Goal: Task Accomplishment & Management: Use online tool/utility

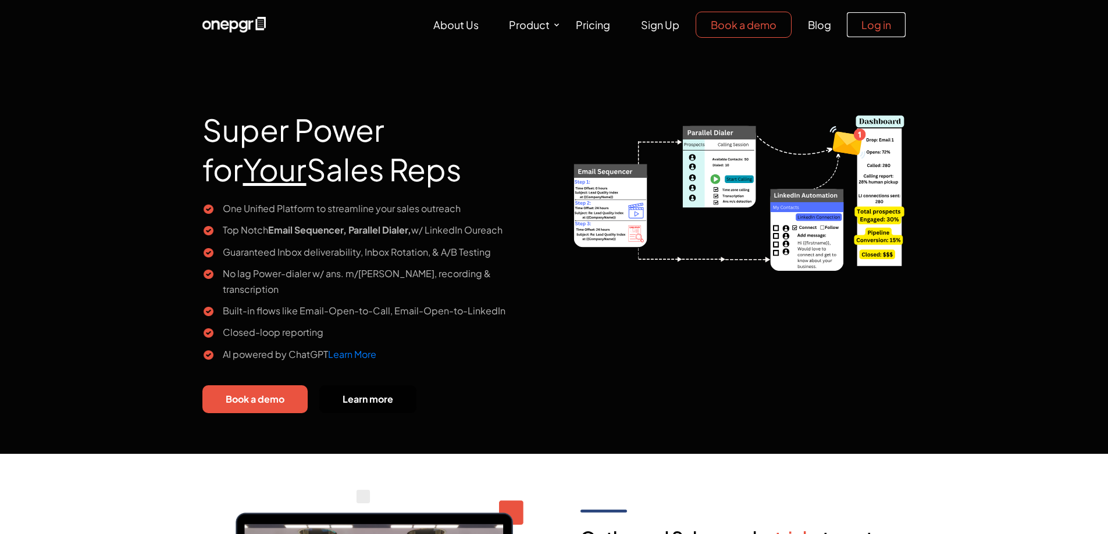
click at [874, 27] on link "Log in" at bounding box center [876, 24] width 59 height 25
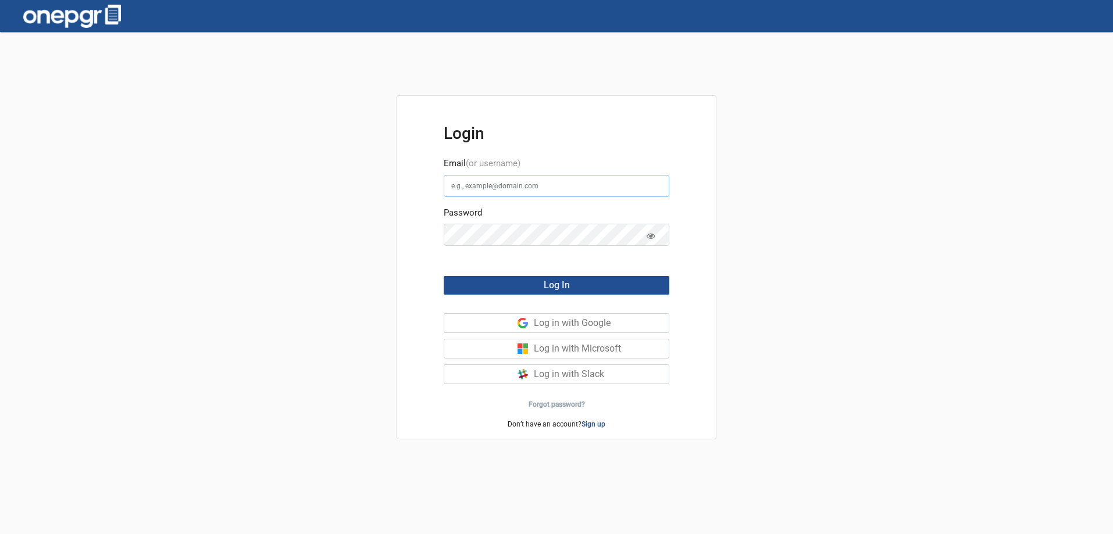
type input "jarrod@edubusinesssolutions.com"
click at [600, 287] on button "Log In" at bounding box center [557, 285] width 226 height 19
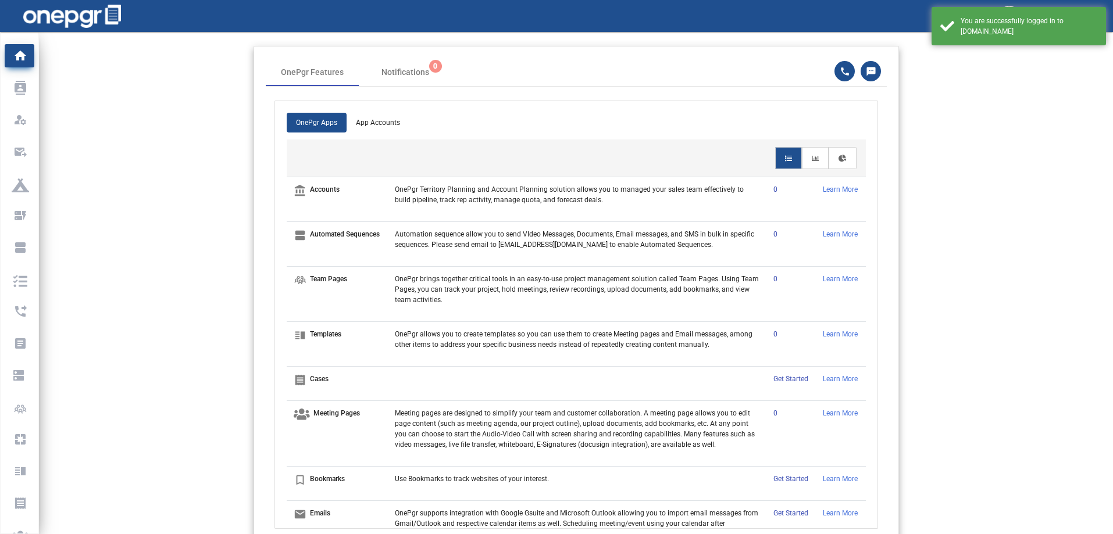
click at [966, 81] on app-home-header "OnePgr Features Notifications 0 OnePgr Apps App Accounts account_balance Accoun…" at bounding box center [576, 293] width 1074 height 495
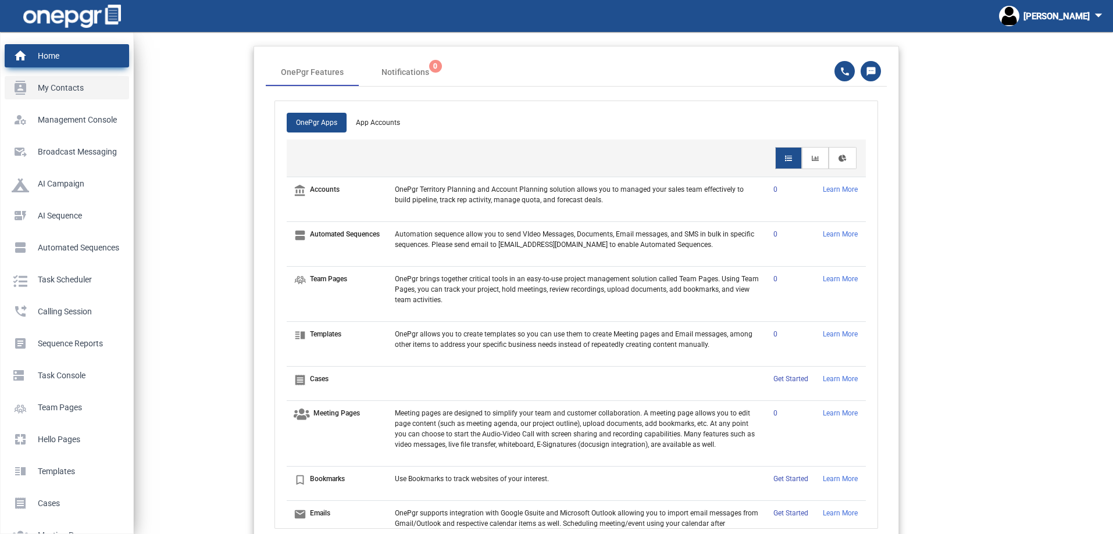
click at [27, 87] on p "My Contacts" at bounding box center [65, 87] width 106 height 17
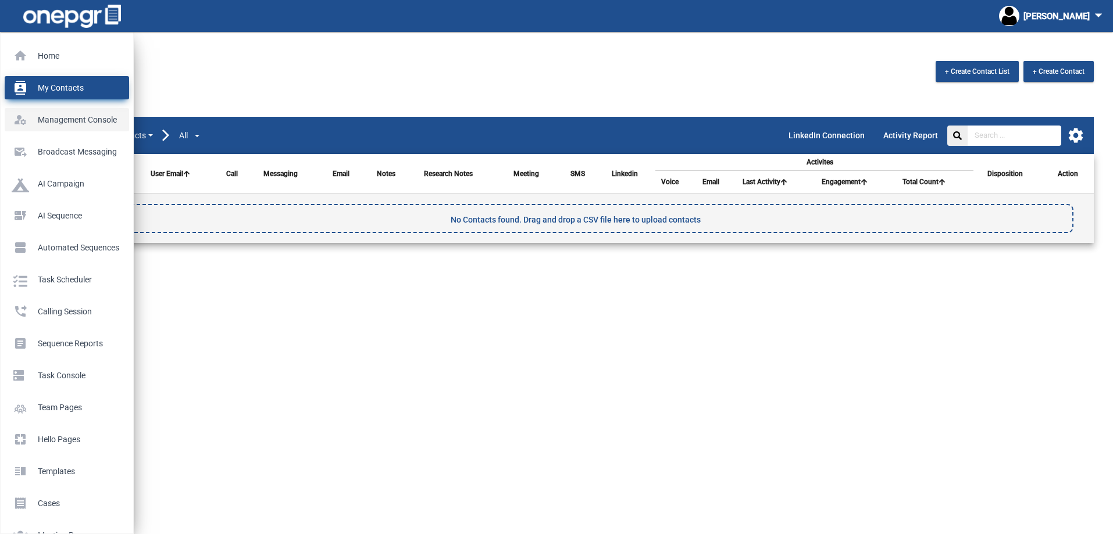
click at [77, 116] on p "Management Console" at bounding box center [65, 119] width 106 height 17
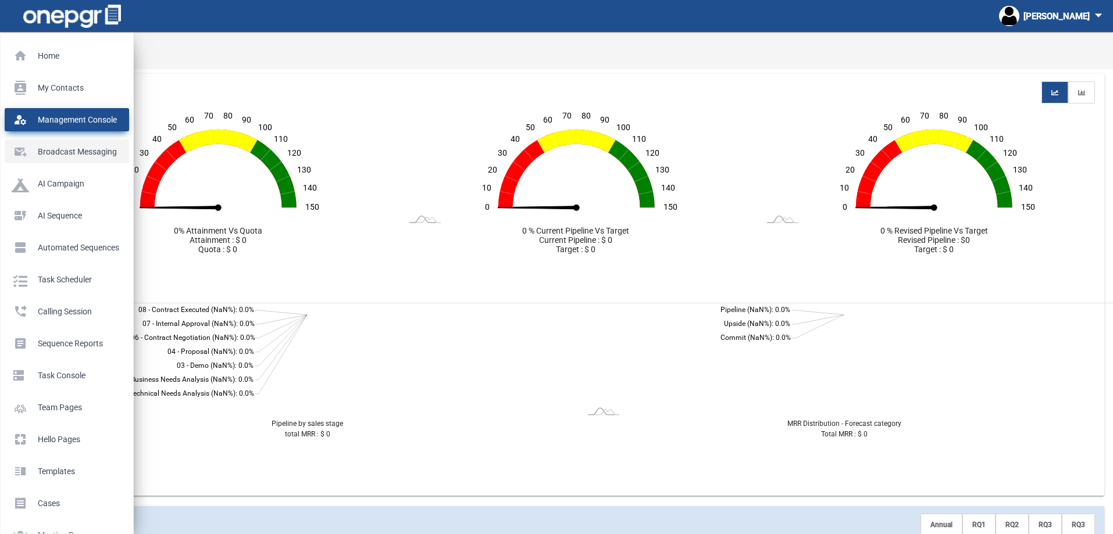
click at [70, 153] on p "Broadcast messaging" at bounding box center [65, 151] width 106 height 17
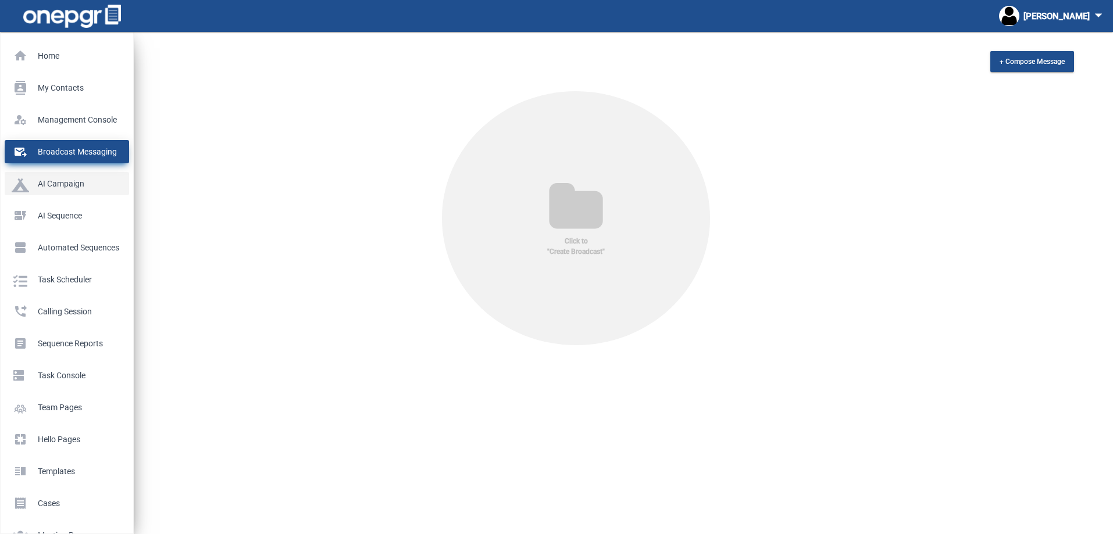
click at [62, 180] on p "AI Campaign" at bounding box center [65, 183] width 106 height 17
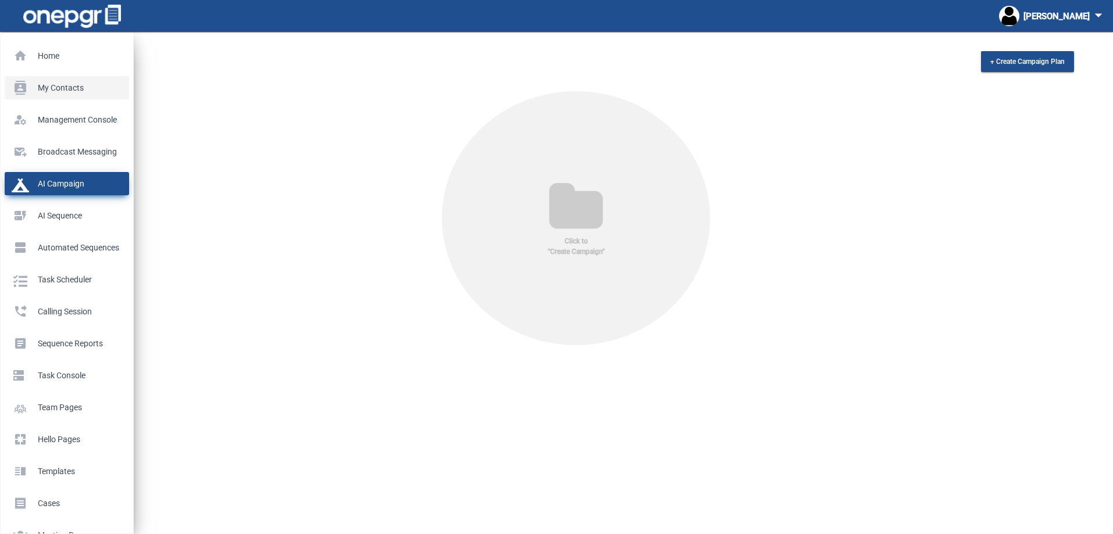
click at [77, 85] on p "My Contacts" at bounding box center [65, 87] width 106 height 17
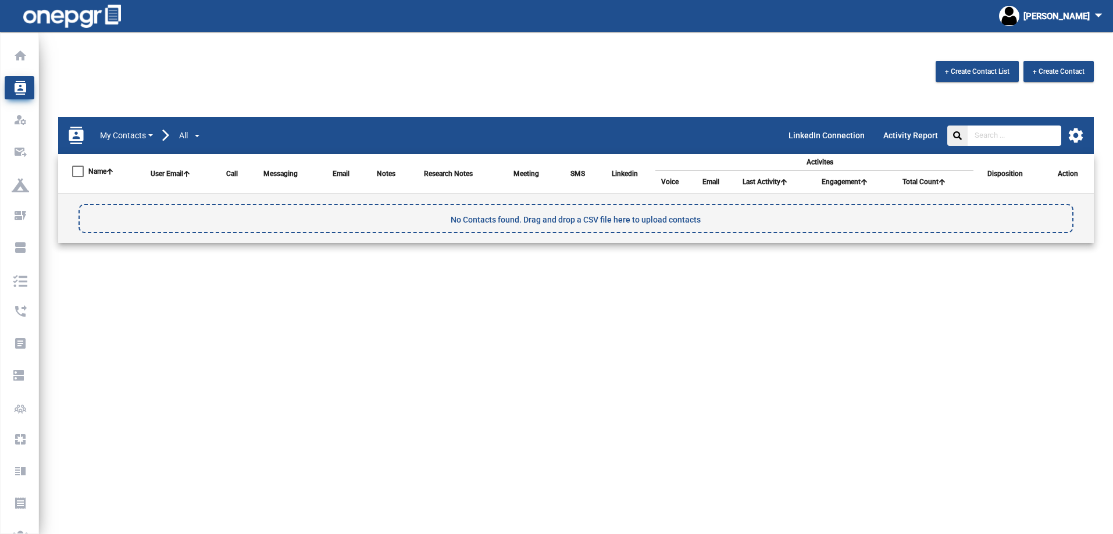
click at [508, 221] on span "No Contacts found. Drag and drop a CSV file here to upload contacts" at bounding box center [576, 219] width 250 height 19
click at [503, 214] on span "No Contacts found. Drag and drop a CSV file here to upload contacts" at bounding box center [576, 219] width 250 height 19
click at [503, 216] on span "No Contacts found. Drag and drop a CSV file here to upload contacts" at bounding box center [576, 219] width 250 height 19
click at [1018, 174] on th "Disposition" at bounding box center [1008, 174] width 71 height 40
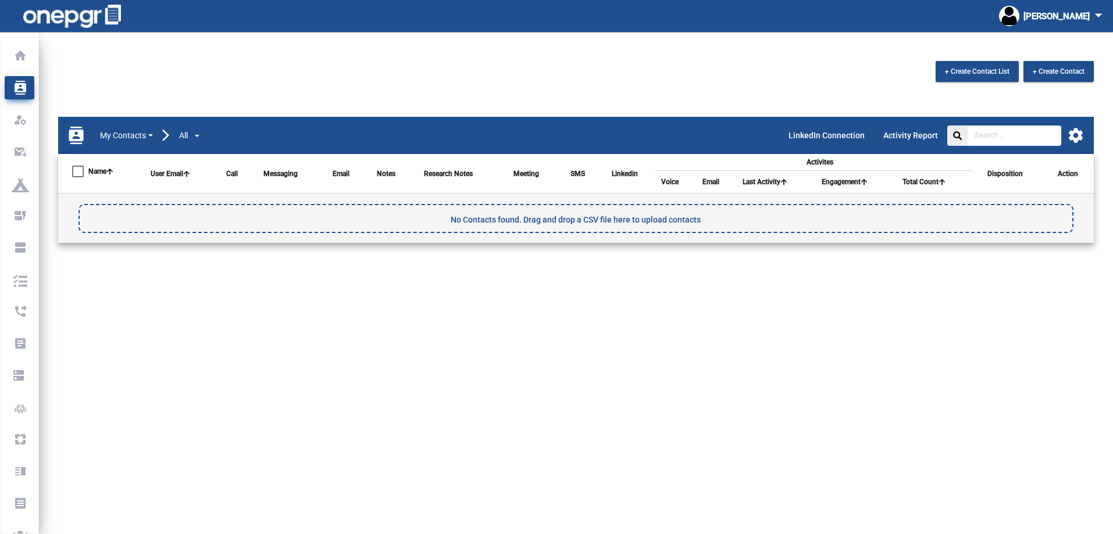
click at [1071, 181] on th "Action" at bounding box center [1068, 174] width 49 height 40
click at [1079, 145] on div "LinkedIn Connection Activity Report settings" at bounding box center [931, 135] width 305 height 37
click at [1077, 134] on mat-icon "settings" at bounding box center [1075, 135] width 17 height 17
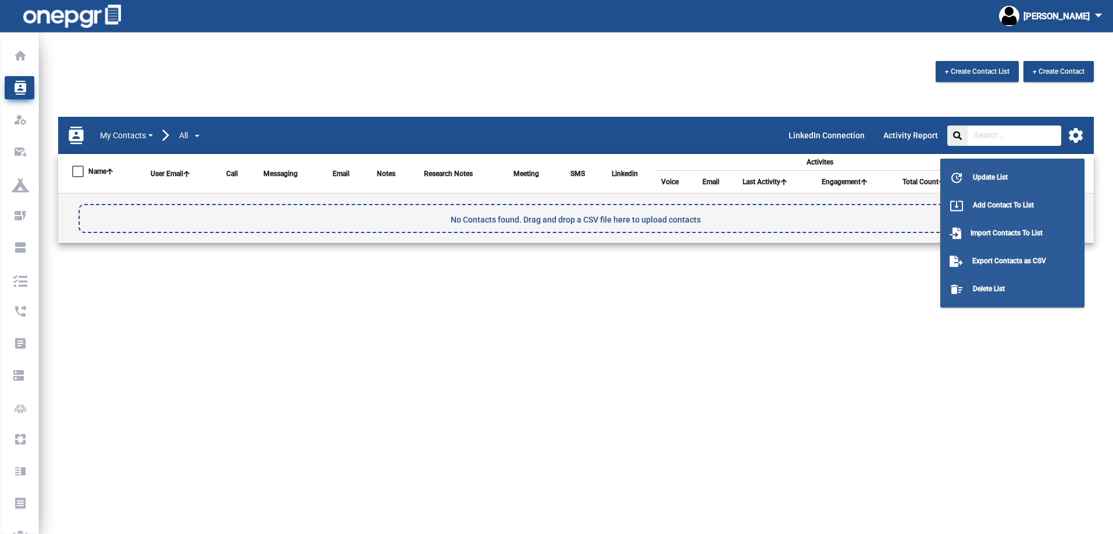
click at [20, 117] on div at bounding box center [556, 267] width 1113 height 534
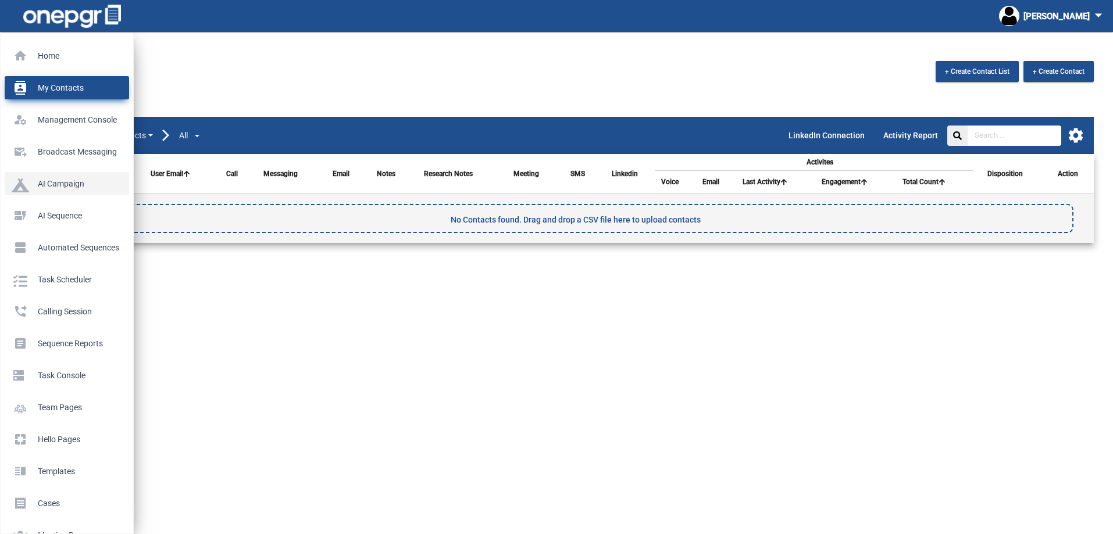
click at [40, 180] on p "AI Campaign" at bounding box center [65, 183] width 106 height 17
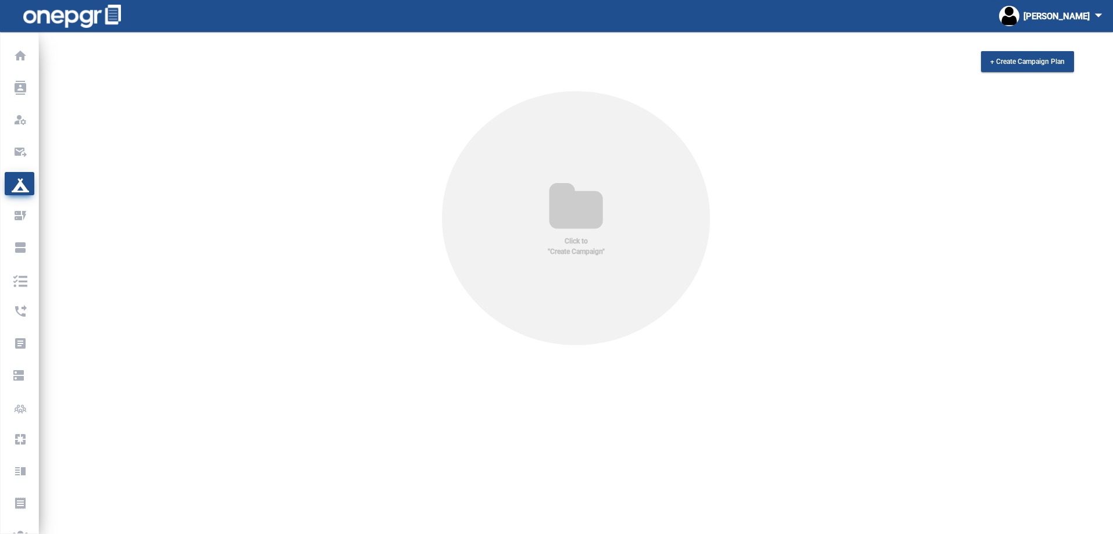
click at [559, 184] on icon at bounding box center [575, 208] width 91 height 56
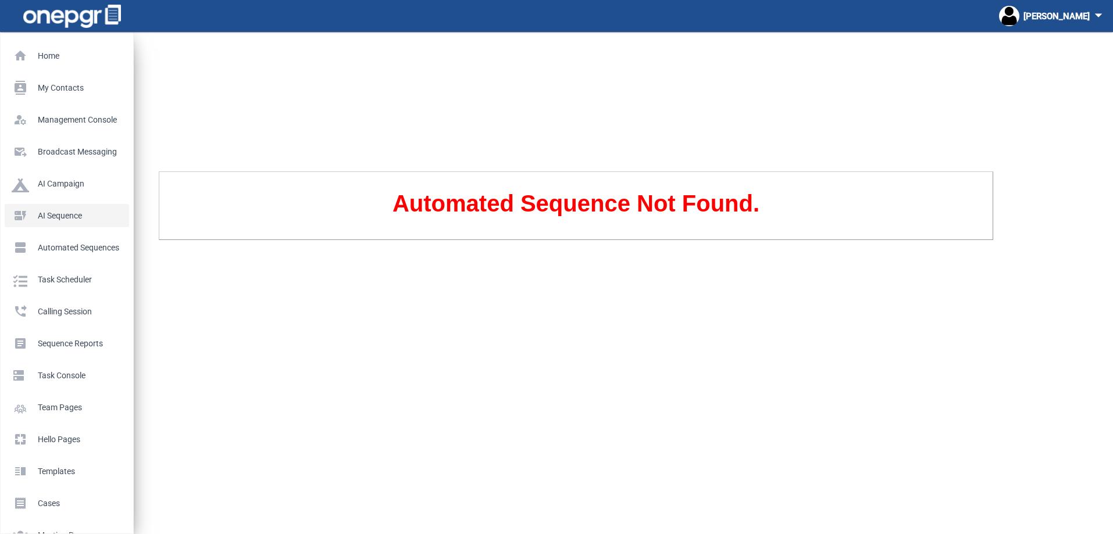
click at [35, 216] on p "AI Sequence" at bounding box center [65, 215] width 106 height 17
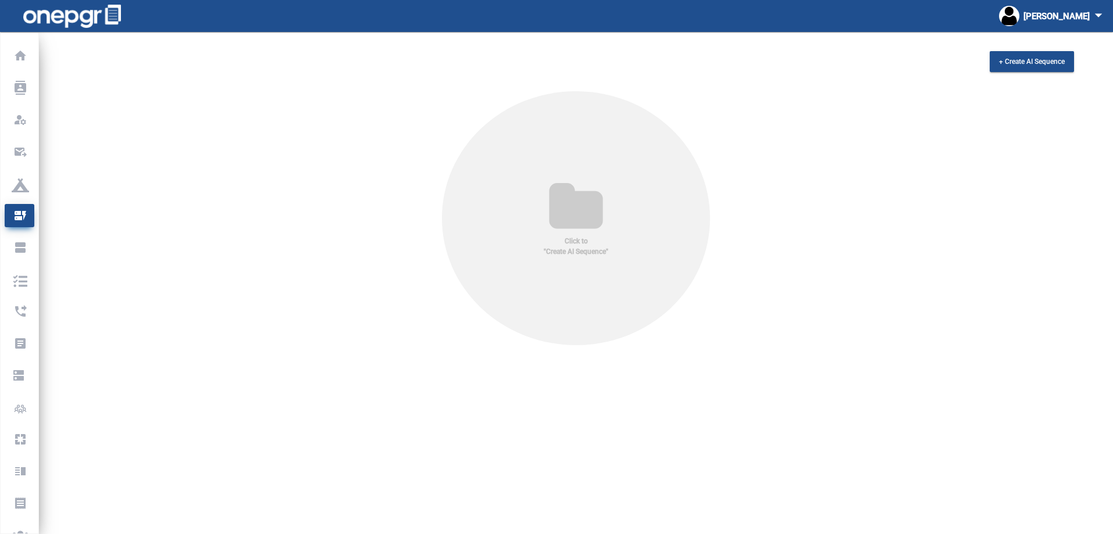
click at [577, 212] on icon at bounding box center [575, 208] width 91 height 56
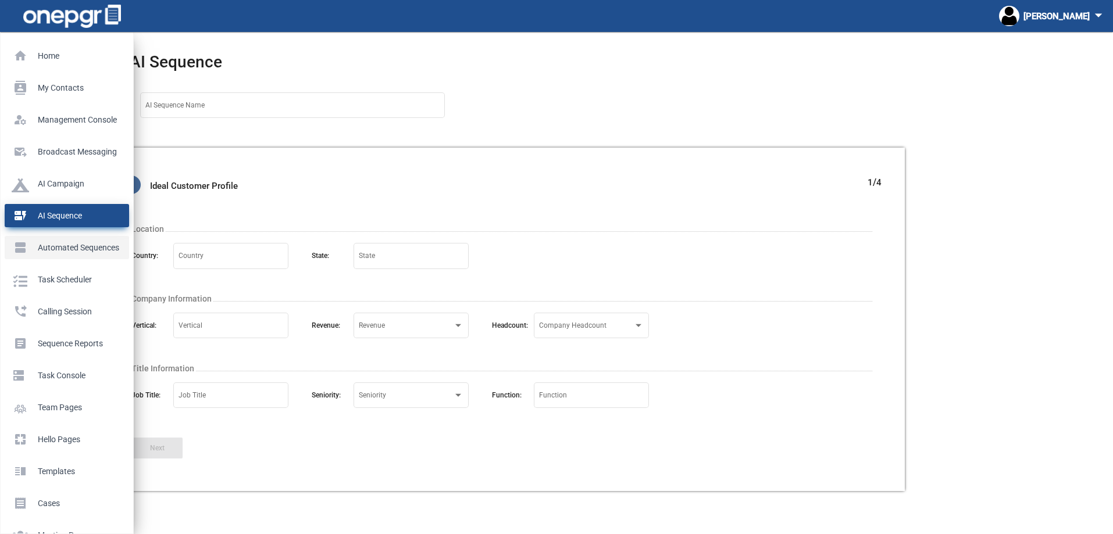
click at [26, 251] on p "Automated Sequences" at bounding box center [65, 247] width 106 height 17
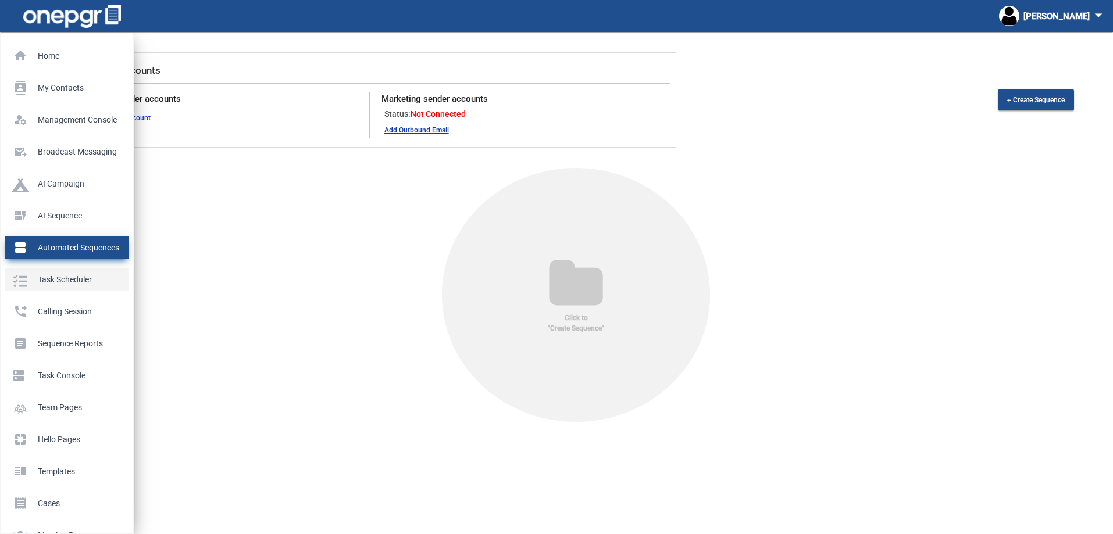
click at [51, 289] on link "Task Scheduler" at bounding box center [67, 279] width 124 height 23
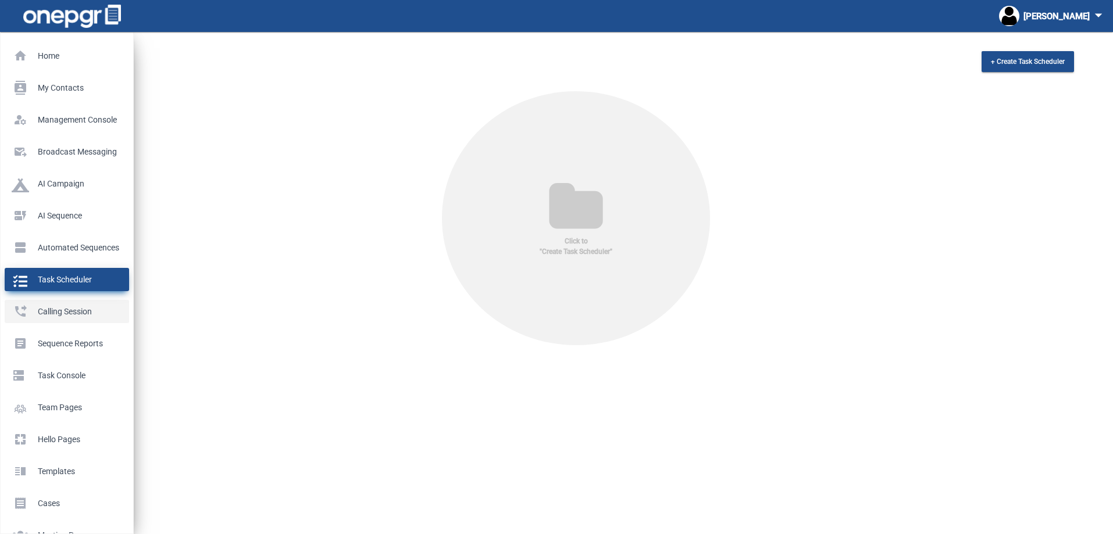
click at [55, 309] on p "Calling Session" at bounding box center [65, 311] width 106 height 17
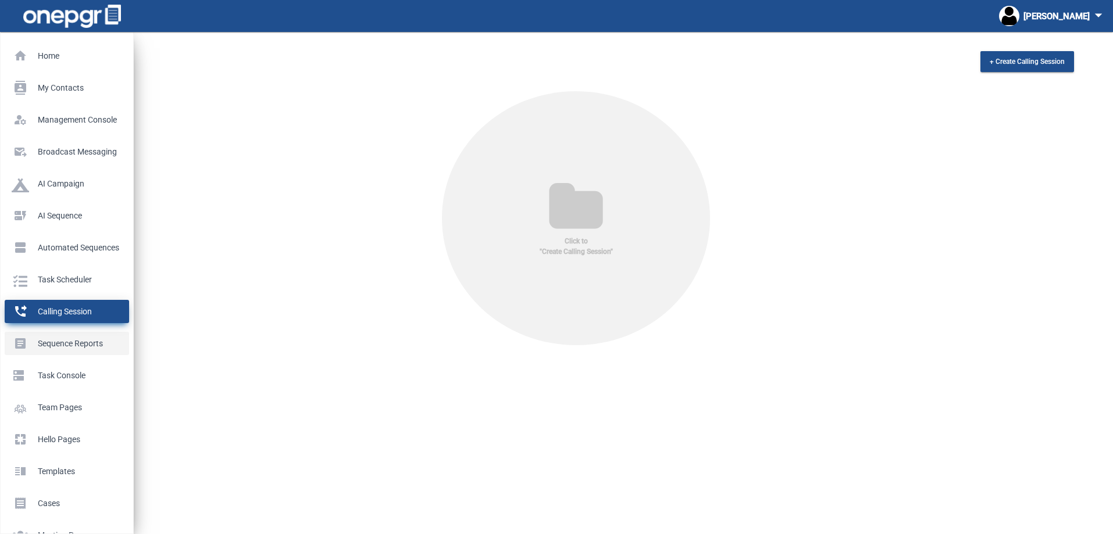
click at [54, 335] on p "Sequence Reports" at bounding box center [65, 343] width 106 height 17
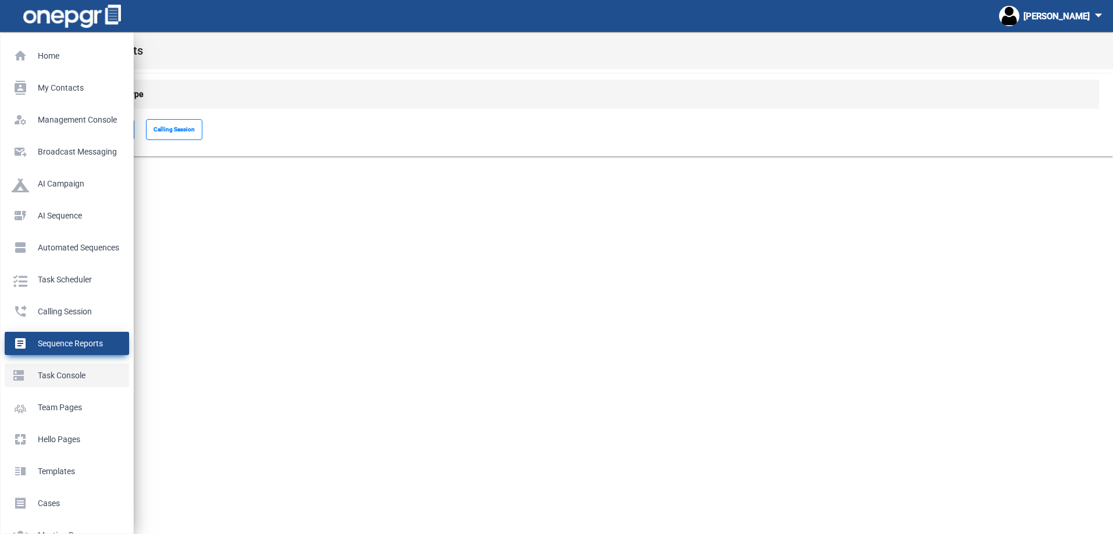
click at [42, 380] on p "Task Console" at bounding box center [65, 375] width 106 height 17
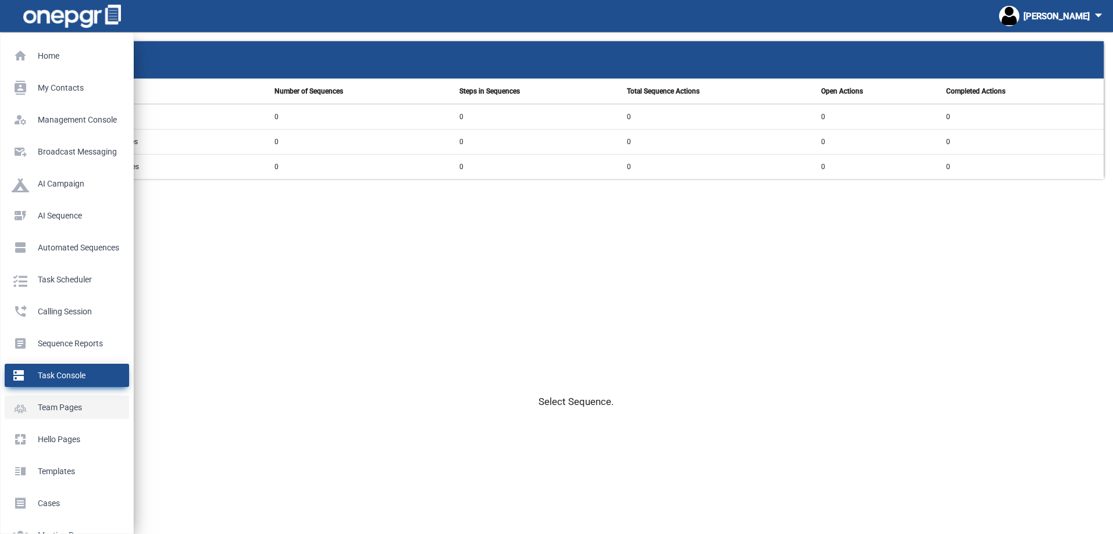
click at [51, 413] on p "Team Pages" at bounding box center [65, 407] width 106 height 17
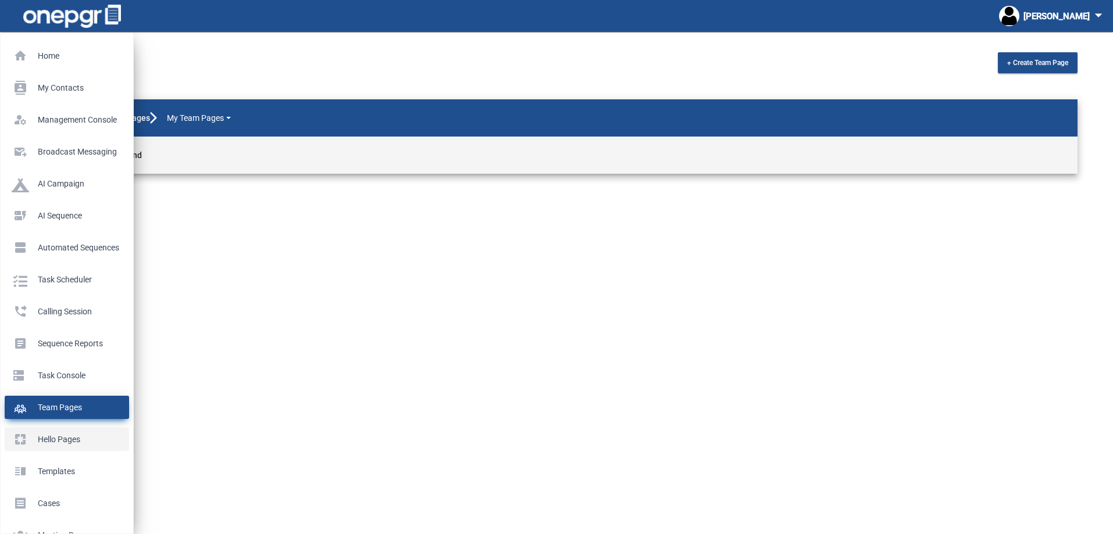
click at [51, 438] on p "Hello Pages" at bounding box center [65, 439] width 106 height 17
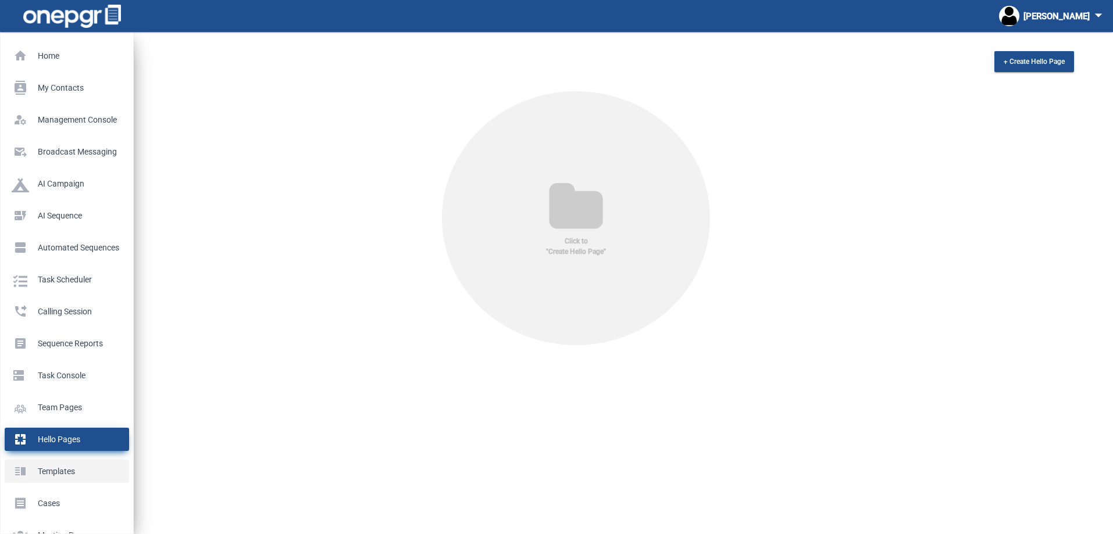
click at [44, 473] on p "Templates" at bounding box center [65, 471] width 106 height 17
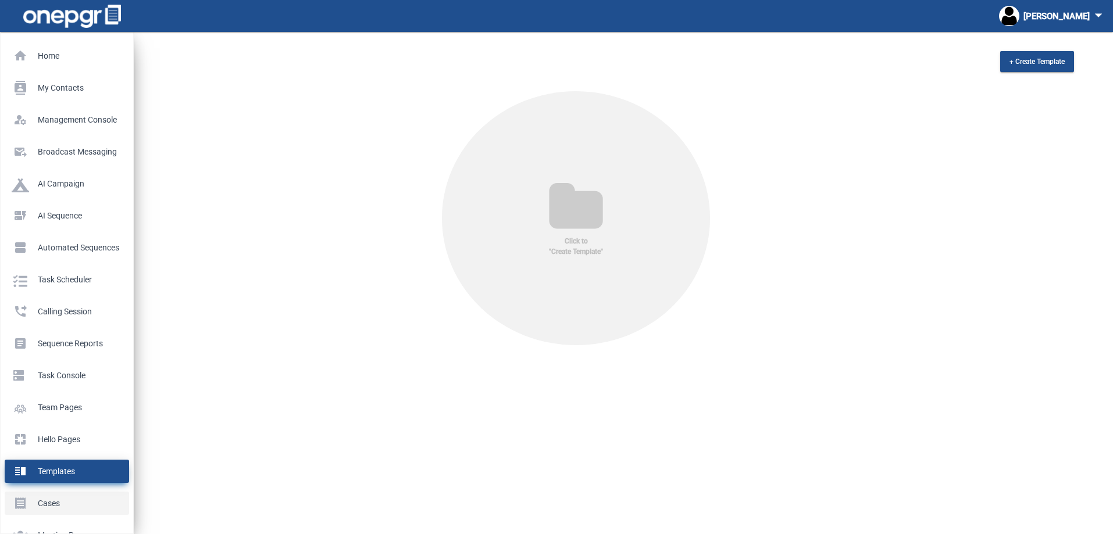
click at [41, 493] on link "receipt Cases" at bounding box center [67, 503] width 124 height 23
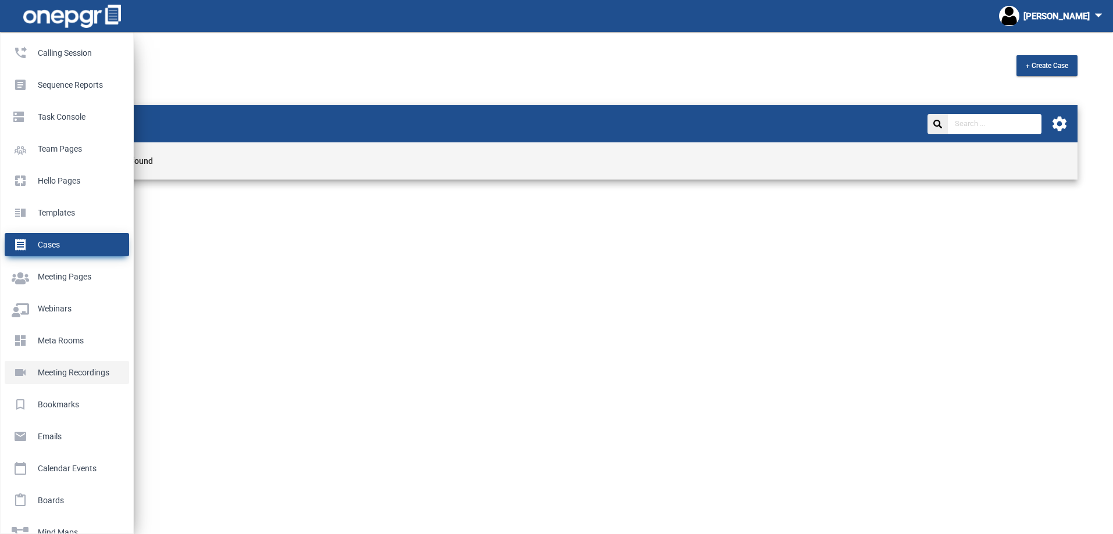
scroll to position [291, 0]
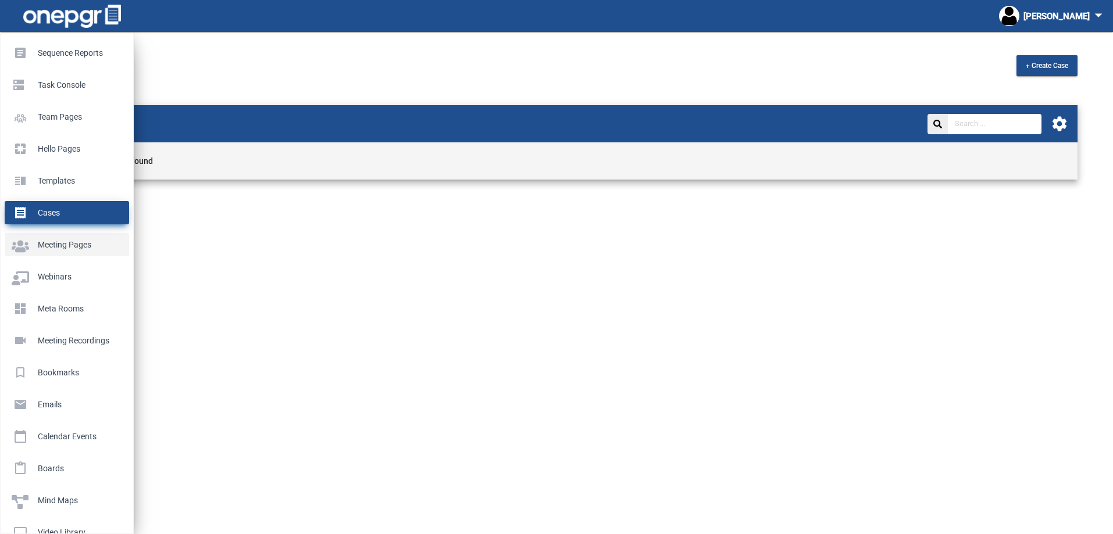
click at [58, 238] on p "Meeting Pages" at bounding box center [65, 244] width 106 height 17
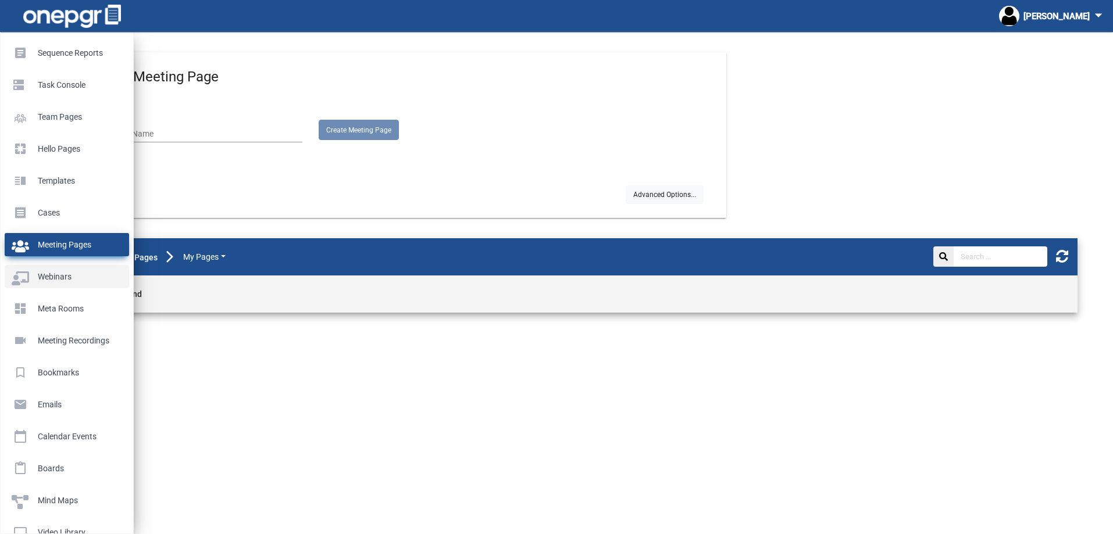
click at [58, 267] on link "Webinars" at bounding box center [67, 276] width 124 height 23
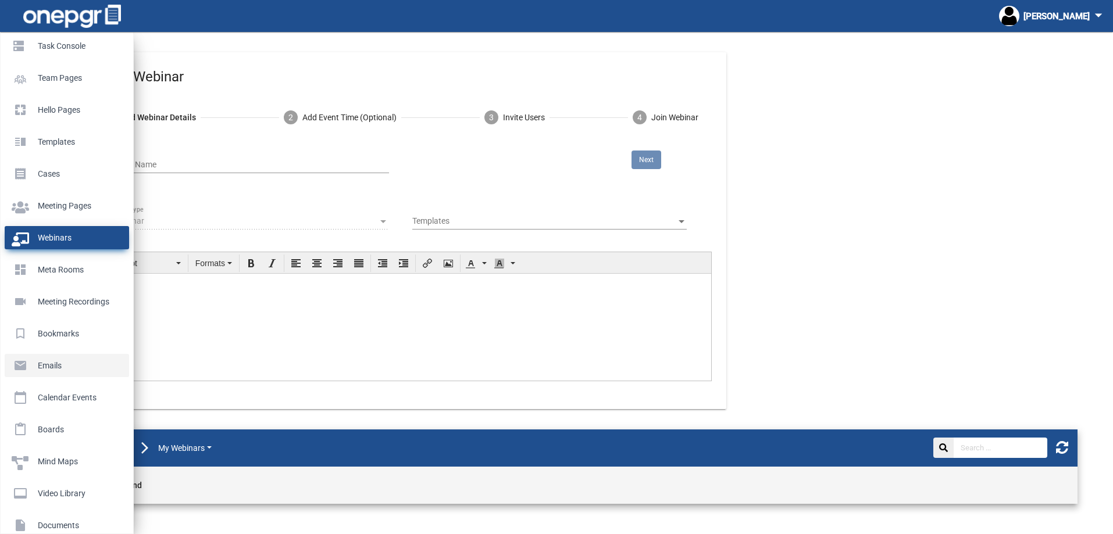
scroll to position [349, 0]
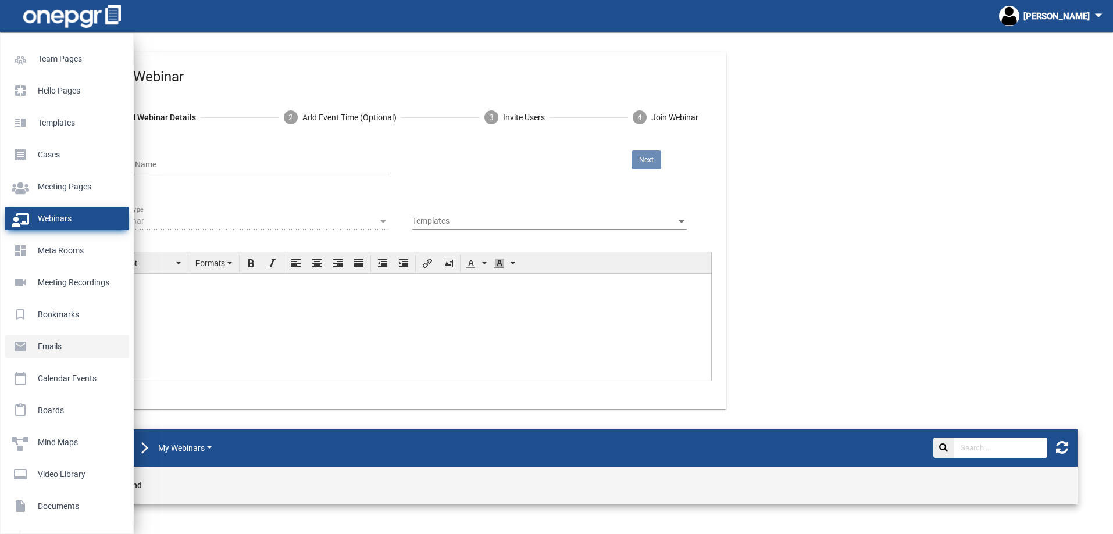
click at [45, 343] on p "Emails" at bounding box center [65, 346] width 106 height 17
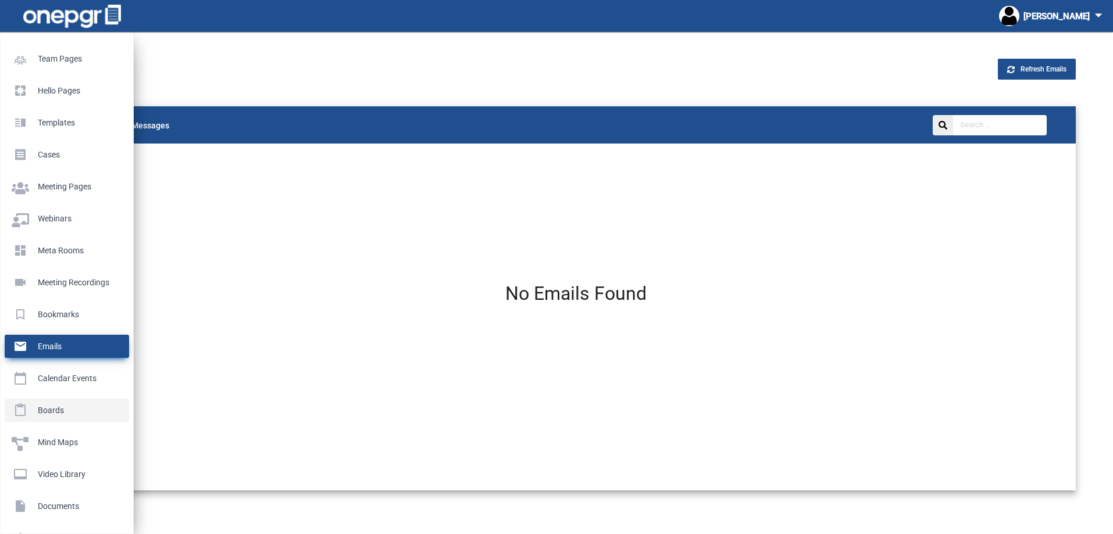
click at [47, 403] on p "Boards" at bounding box center [65, 410] width 106 height 17
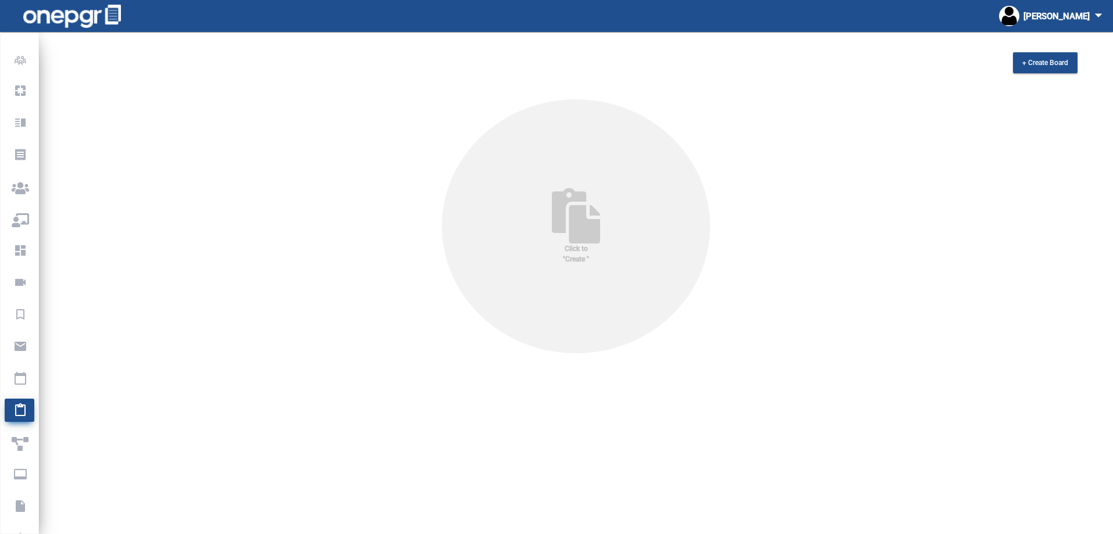
click at [541, 227] on icon at bounding box center [575, 216] width 91 height 56
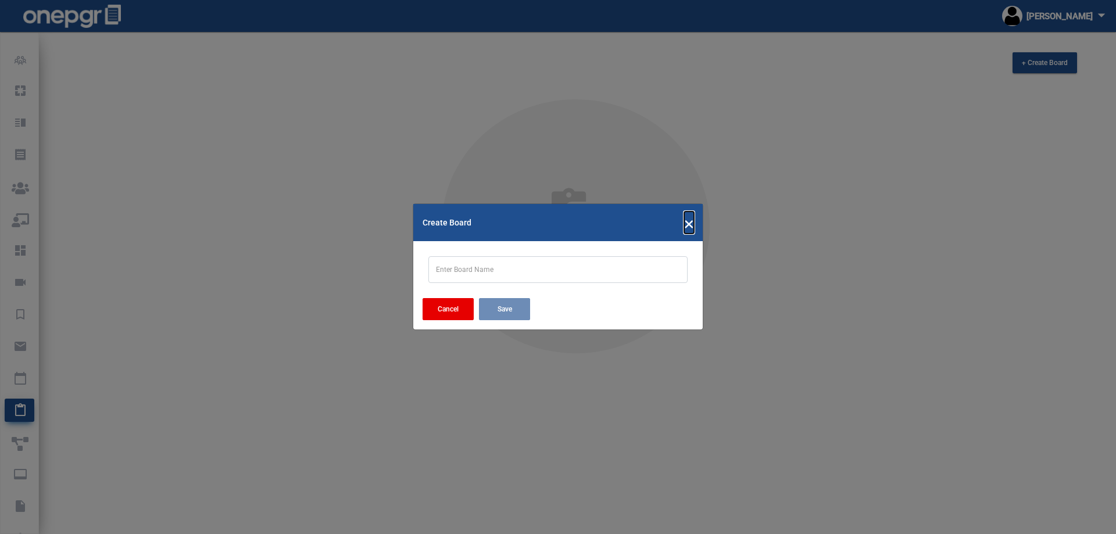
click at [694, 219] on span "×" at bounding box center [689, 223] width 10 height 22
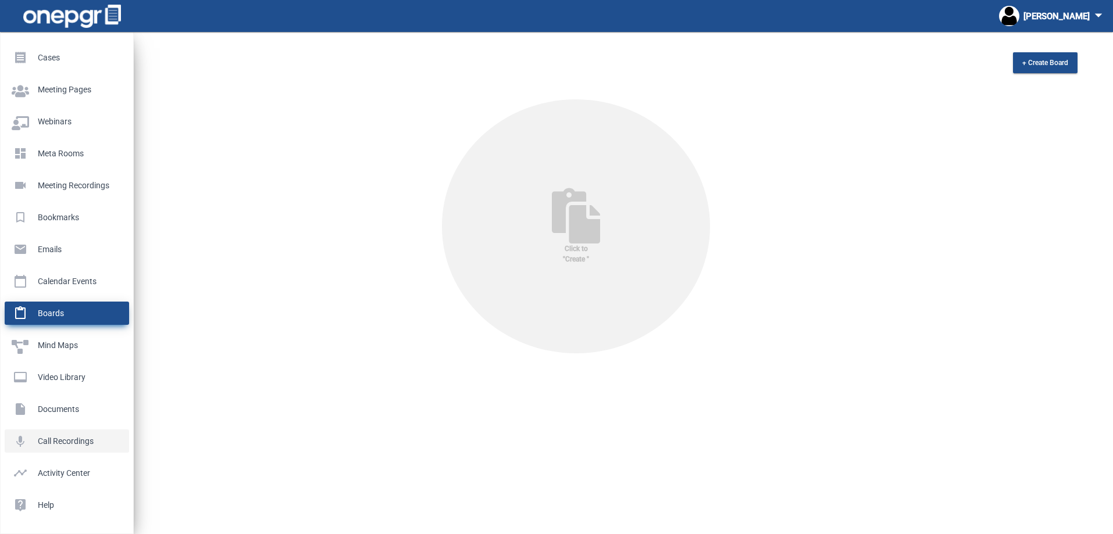
scroll to position [447, 0]
click at [48, 343] on p "Mind Maps" at bounding box center [65, 344] width 106 height 17
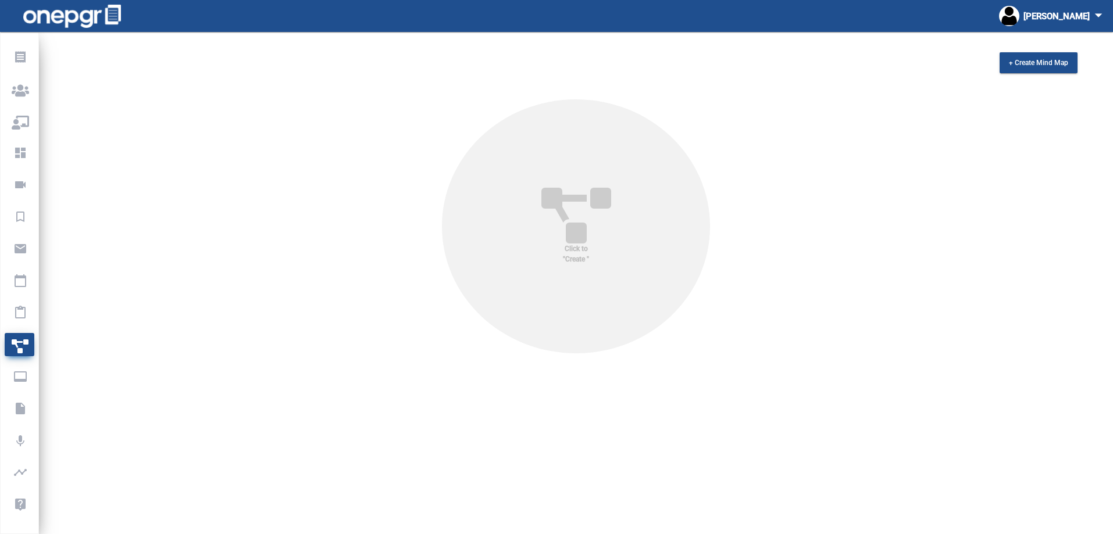
click at [535, 243] on icon at bounding box center [575, 216] width 91 height 56
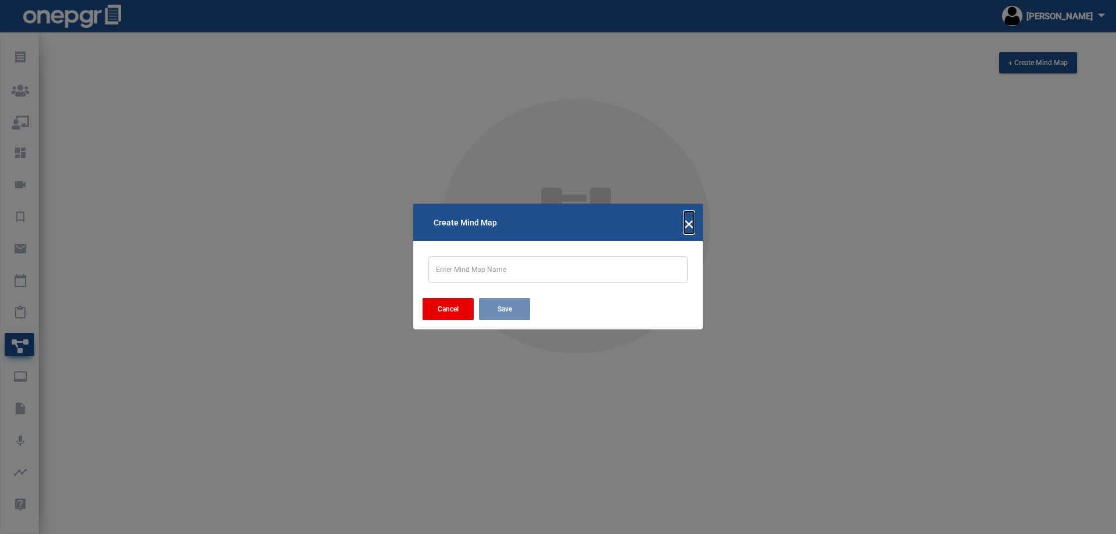
click at [691, 226] on span "×" at bounding box center [689, 223] width 10 height 22
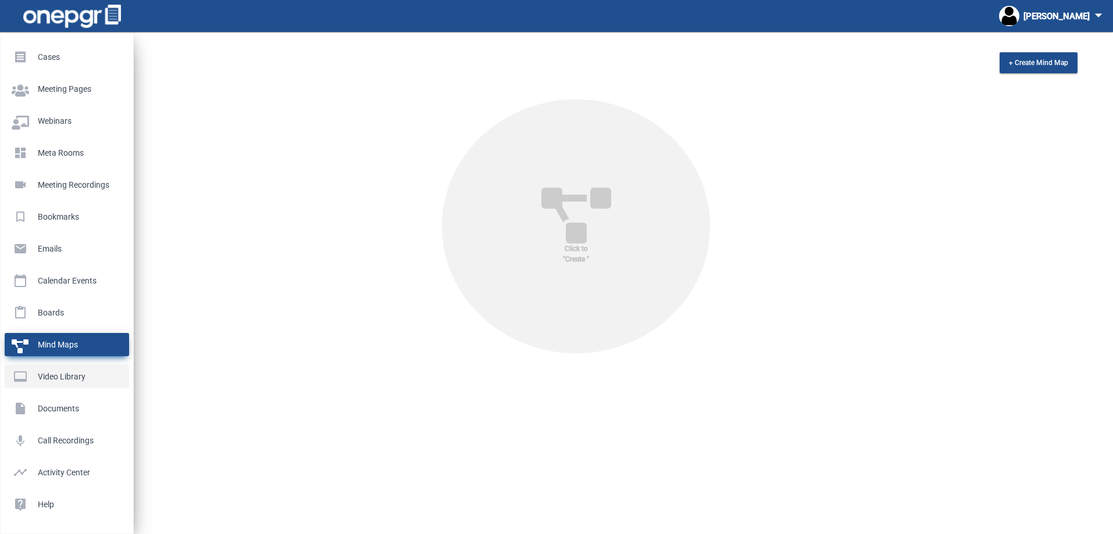
click at [20, 379] on p "Video Library" at bounding box center [65, 376] width 106 height 17
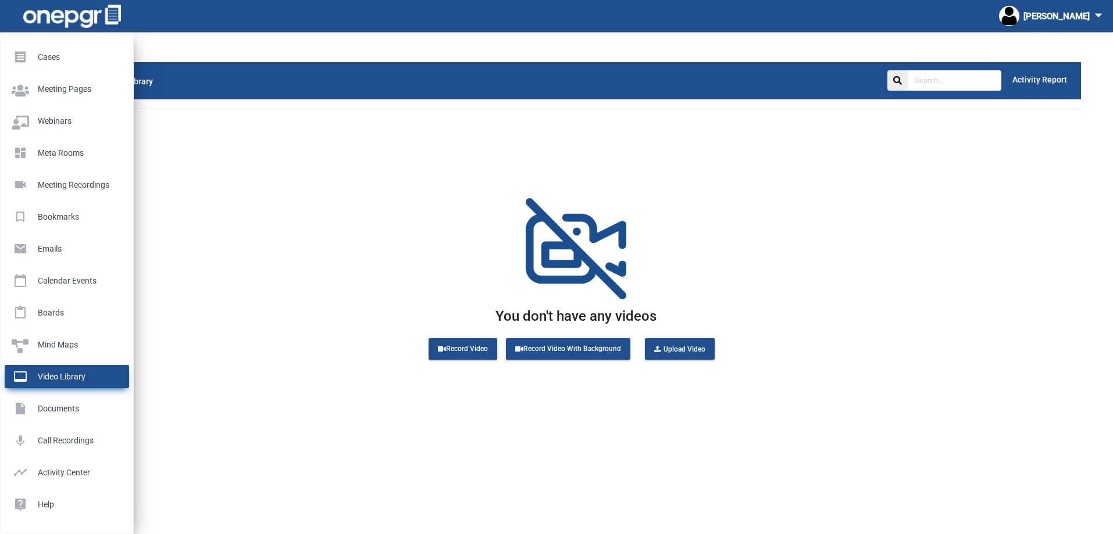
scroll to position [32, 0]
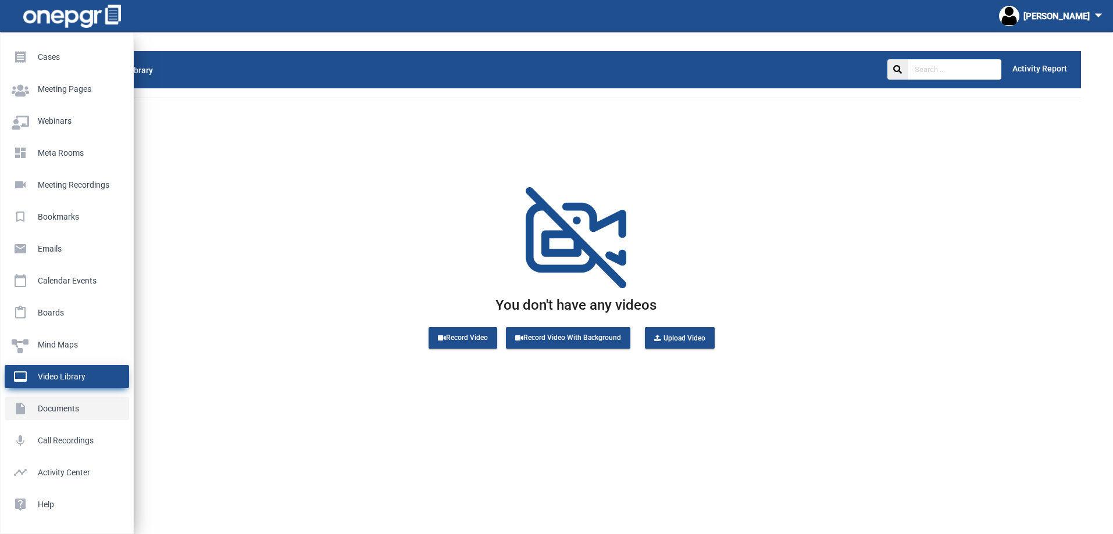
click at [55, 406] on p "Documents" at bounding box center [65, 408] width 106 height 17
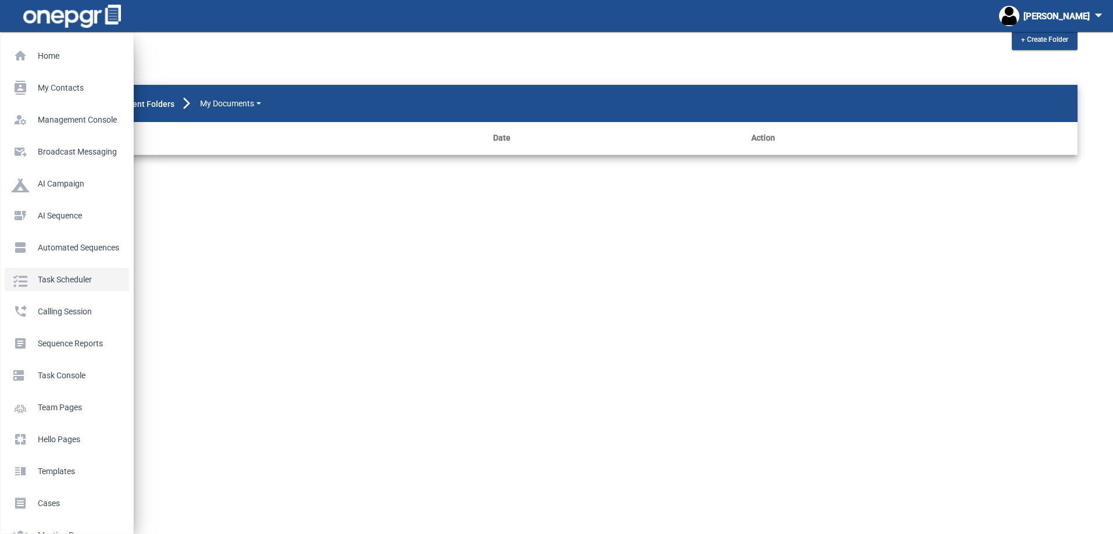
click at [45, 273] on p "Task Scheduler" at bounding box center [65, 279] width 106 height 17
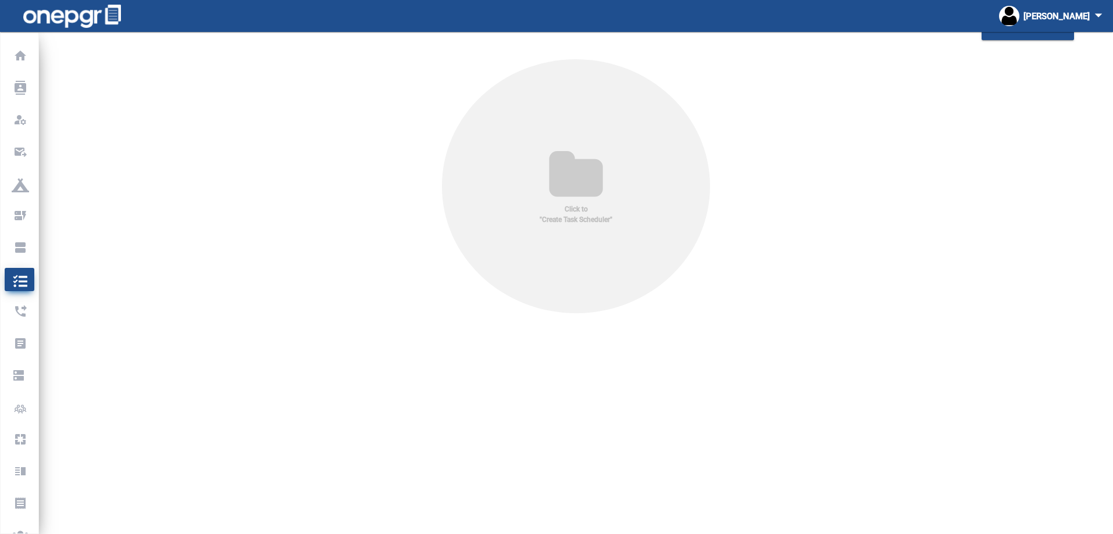
click at [502, 190] on div "Click to "Create Task Scheduler"" at bounding box center [576, 186] width 269 height 254
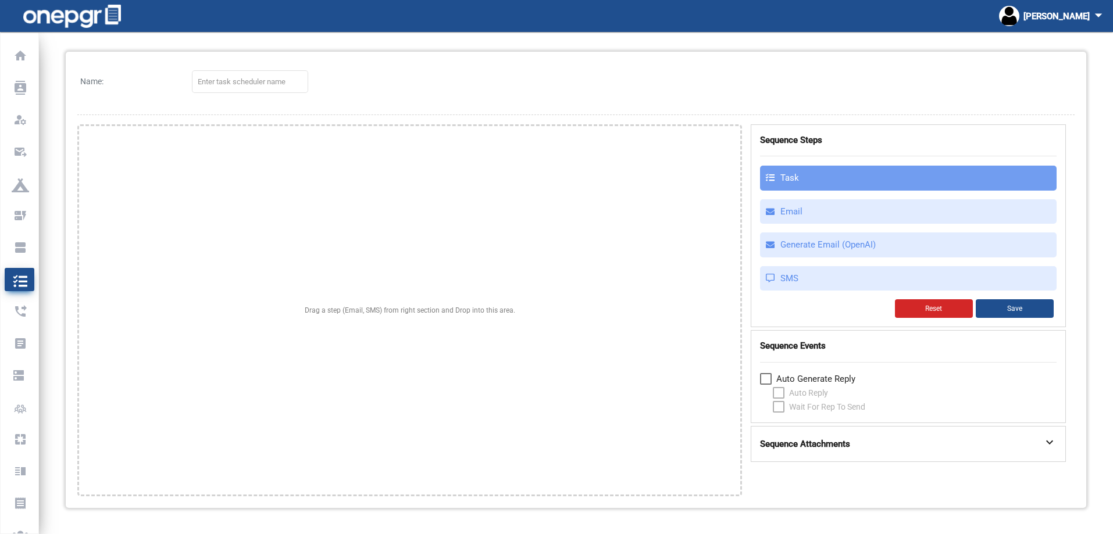
click at [769, 179] on icon at bounding box center [770, 177] width 9 height 9
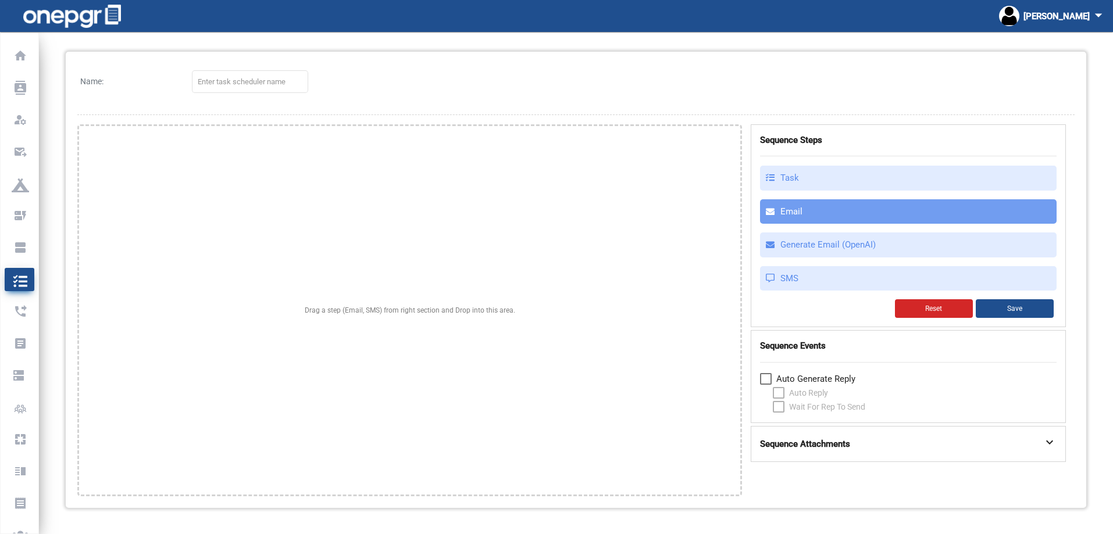
click at [783, 221] on div "Email" at bounding box center [908, 211] width 297 height 25
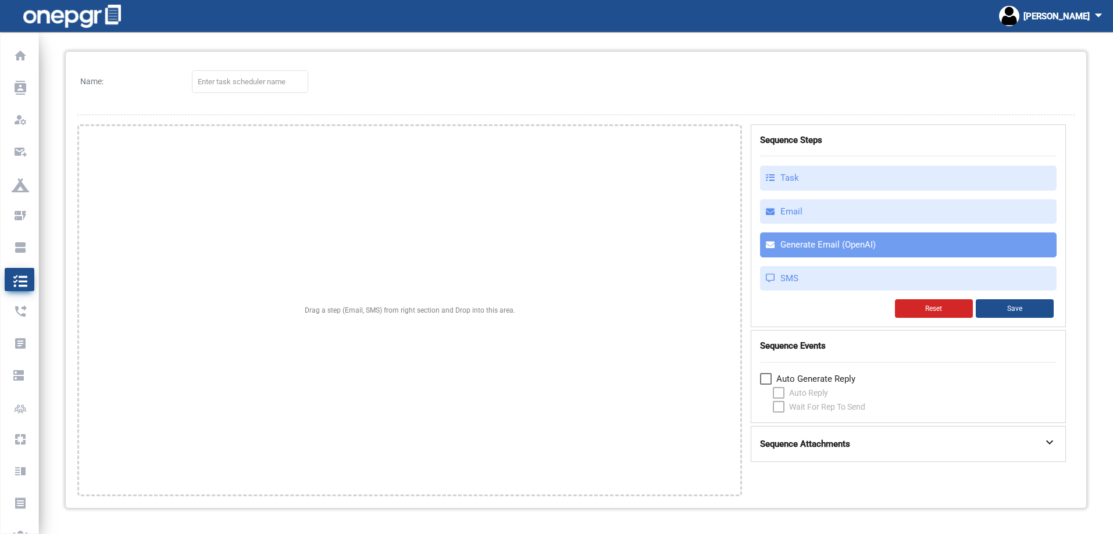
click at [798, 248] on div "Generate Email (OpenAI)" at bounding box center [908, 245] width 297 height 25
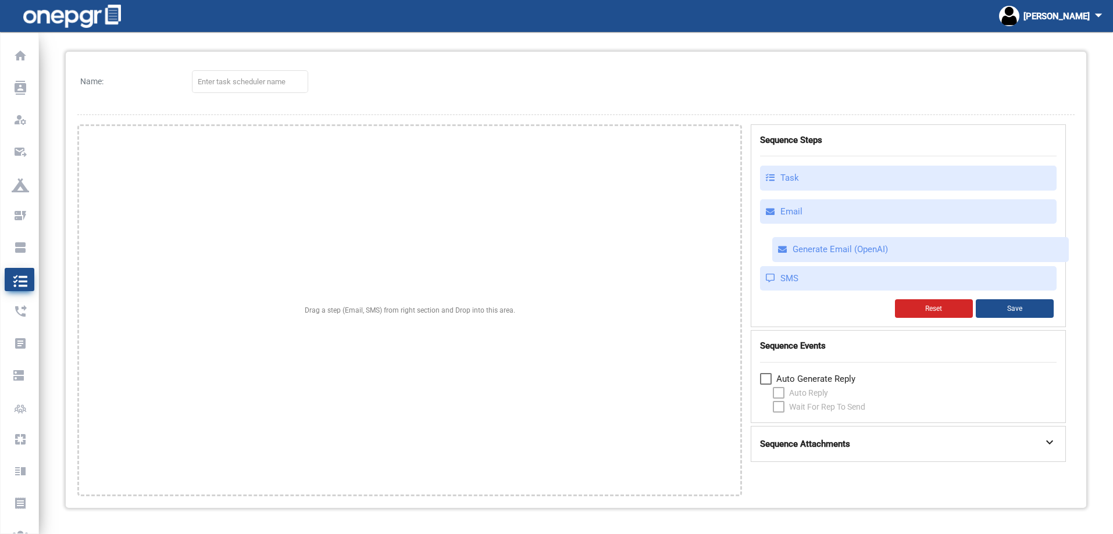
drag, startPoint x: 798, startPoint y: 248, endPoint x: 811, endPoint y: 253, distance: 13.1
click at [811, 253] on div "Sequence Steps Task Email Generate Email (OpenAI) Generate Email (OpenAI) SMS R…" at bounding box center [908, 226] width 315 height 204
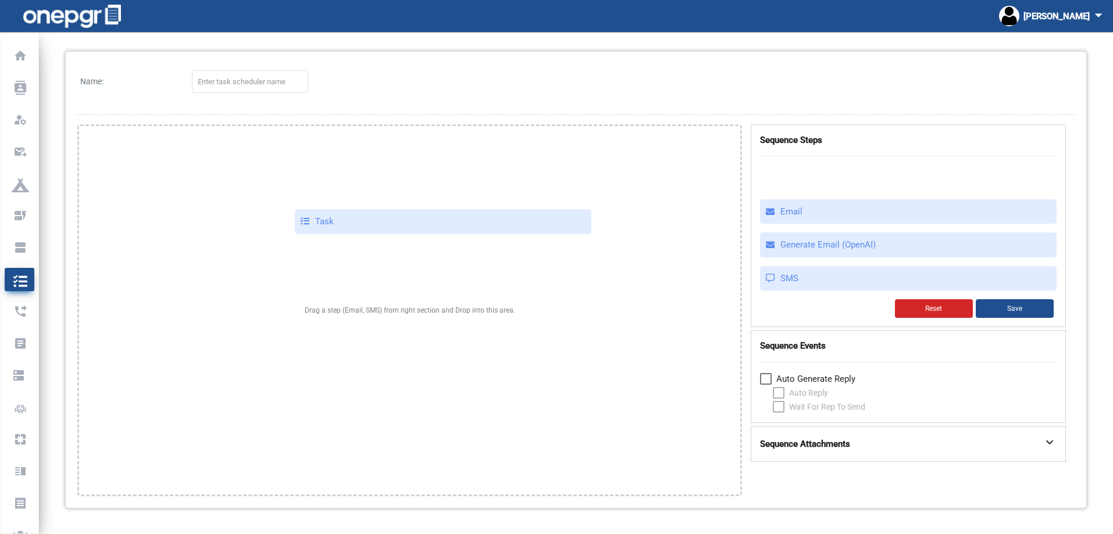
drag, startPoint x: 803, startPoint y: 181, endPoint x: 338, endPoint y: 224, distance: 467.2
click at [338, 224] on div "Drag a step (Email, SMS) from right section and Drop into this area. Sequence S…" at bounding box center [575, 310] width 997 height 372
select select
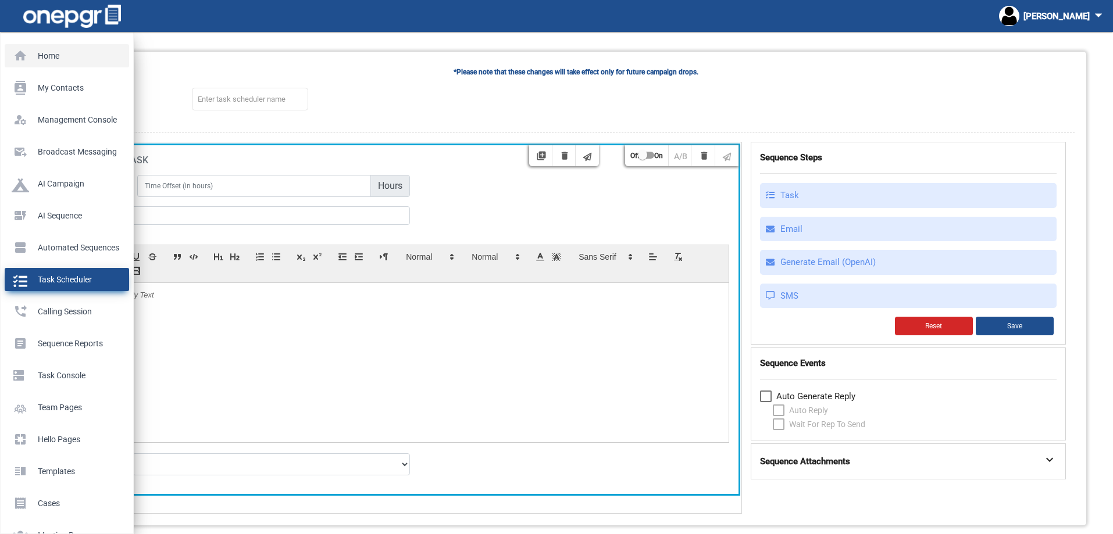
click at [28, 56] on p "Home" at bounding box center [65, 55] width 106 height 17
